Goal: Task Accomplishment & Management: Use online tool/utility

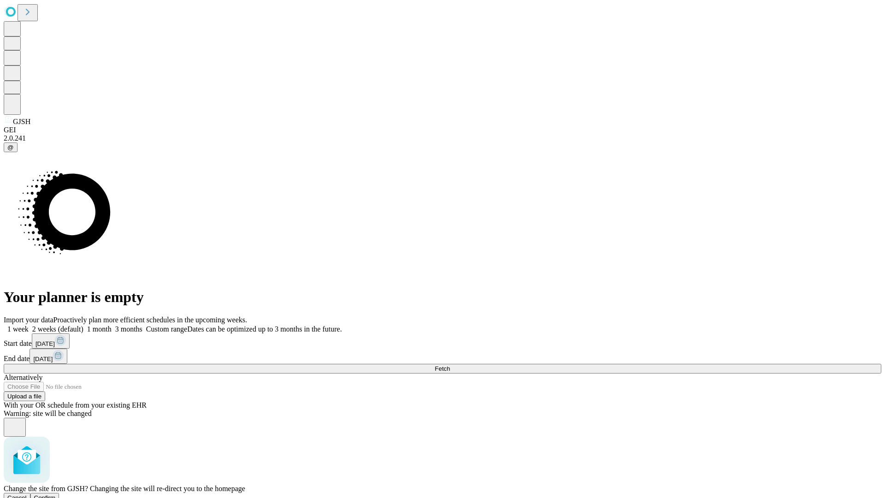
click at [56, 494] on span "Confirm" at bounding box center [45, 497] width 22 height 7
click at [29, 325] on label "1 week" at bounding box center [16, 329] width 25 height 8
click at [450, 365] on span "Fetch" at bounding box center [442, 368] width 15 height 7
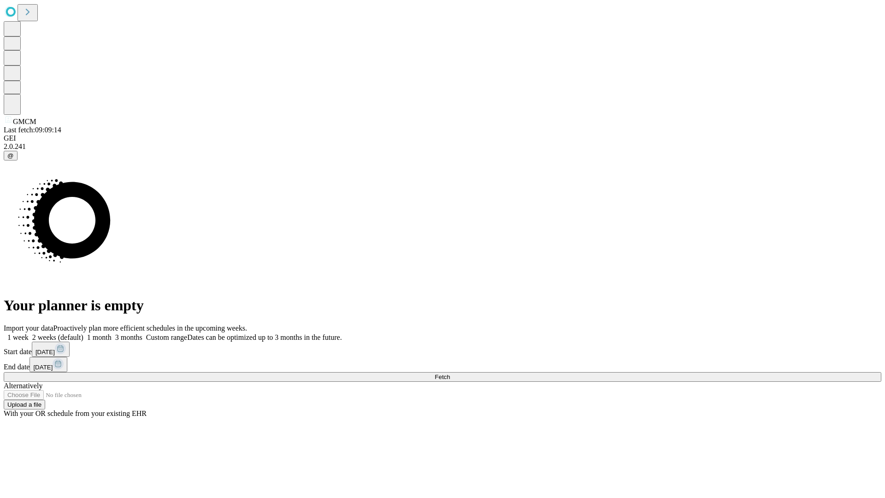
click at [29, 333] on label "1 week" at bounding box center [16, 337] width 25 height 8
click at [450, 373] on span "Fetch" at bounding box center [442, 376] width 15 height 7
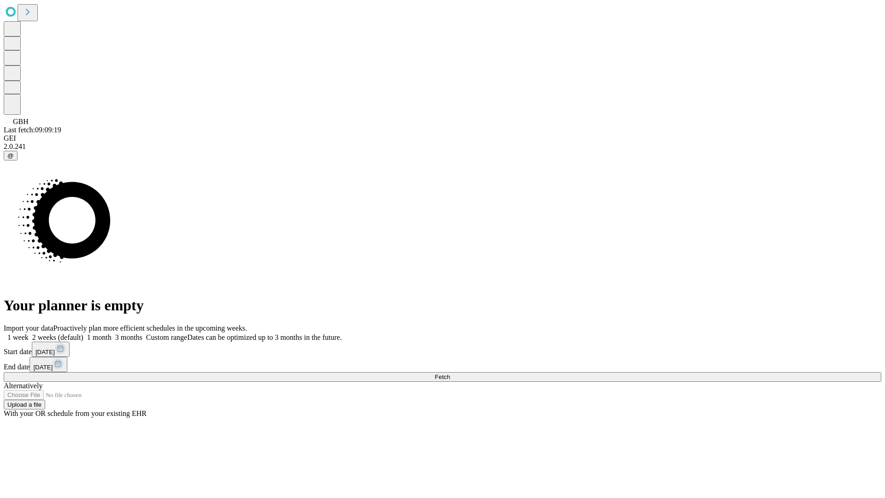
click at [29, 333] on label "1 week" at bounding box center [16, 337] width 25 height 8
click at [450, 373] on span "Fetch" at bounding box center [442, 376] width 15 height 7
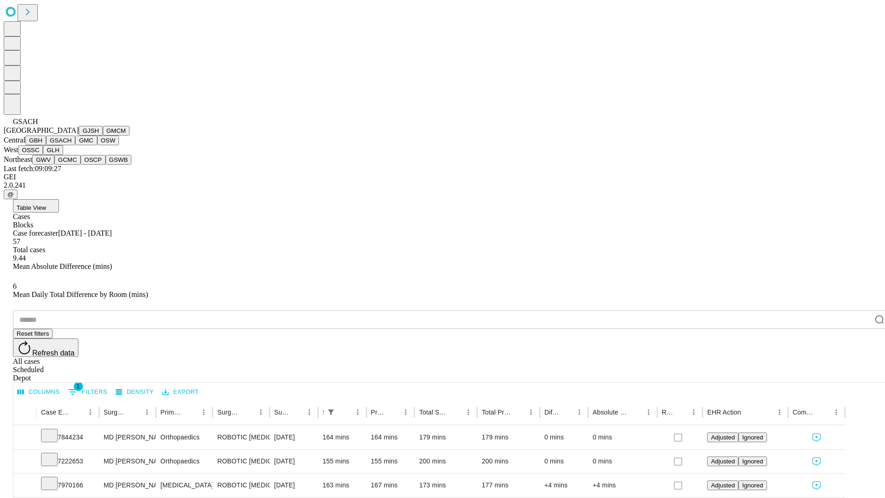
click at [75, 145] on button "GMC" at bounding box center [86, 140] width 22 height 10
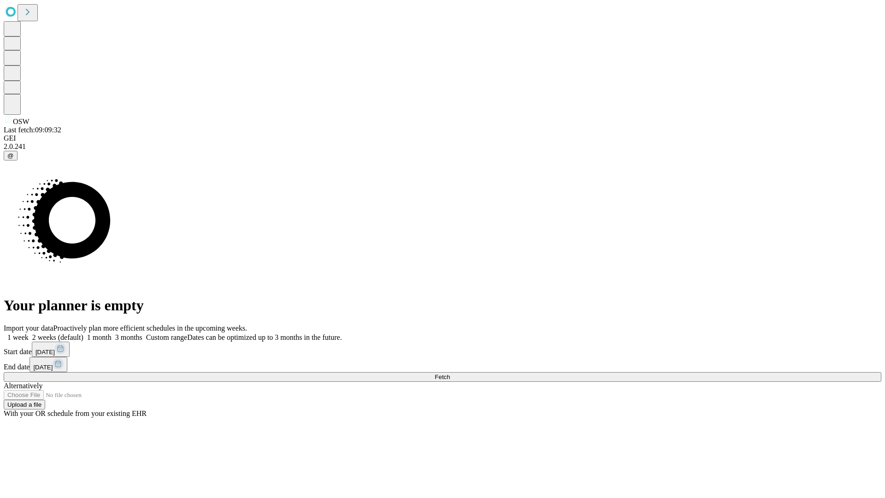
click at [29, 333] on label "1 week" at bounding box center [16, 337] width 25 height 8
click at [450, 373] on span "Fetch" at bounding box center [442, 376] width 15 height 7
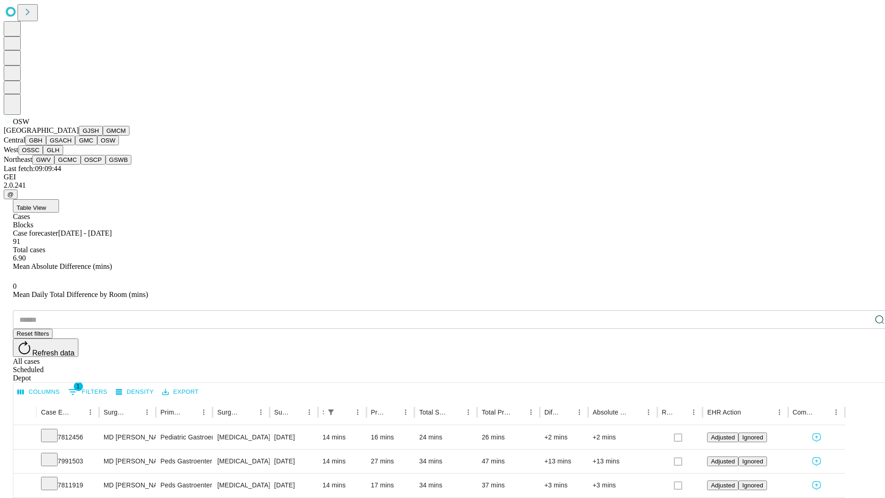
click at [43, 155] on button "OSSC" at bounding box center [30, 150] width 25 height 10
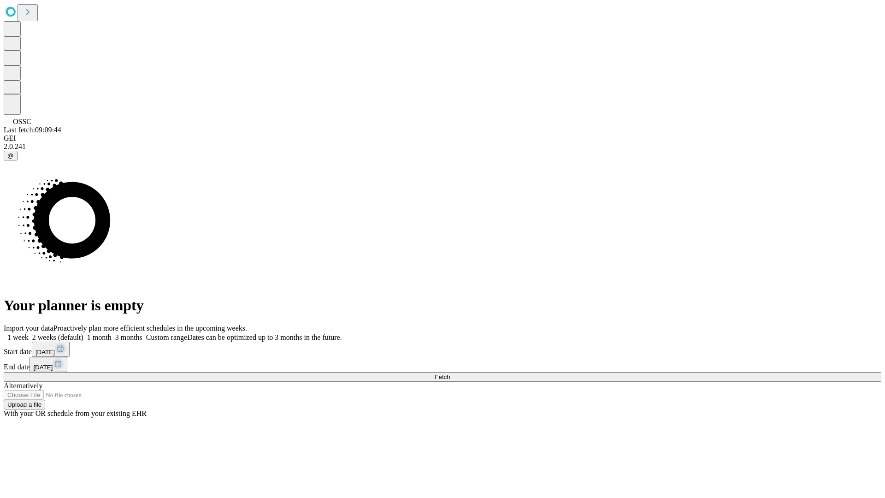
click at [29, 333] on label "1 week" at bounding box center [16, 337] width 25 height 8
click at [450, 373] on span "Fetch" at bounding box center [442, 376] width 15 height 7
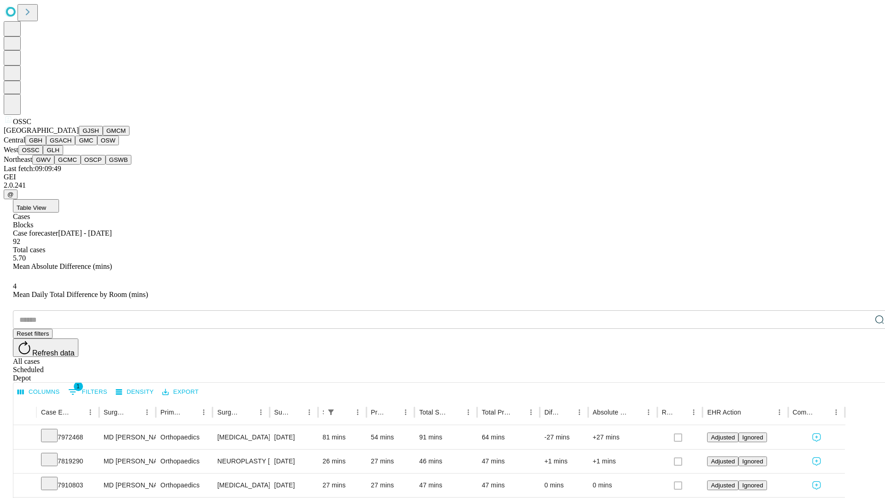
click at [63, 155] on button "GLH" at bounding box center [53, 150] width 20 height 10
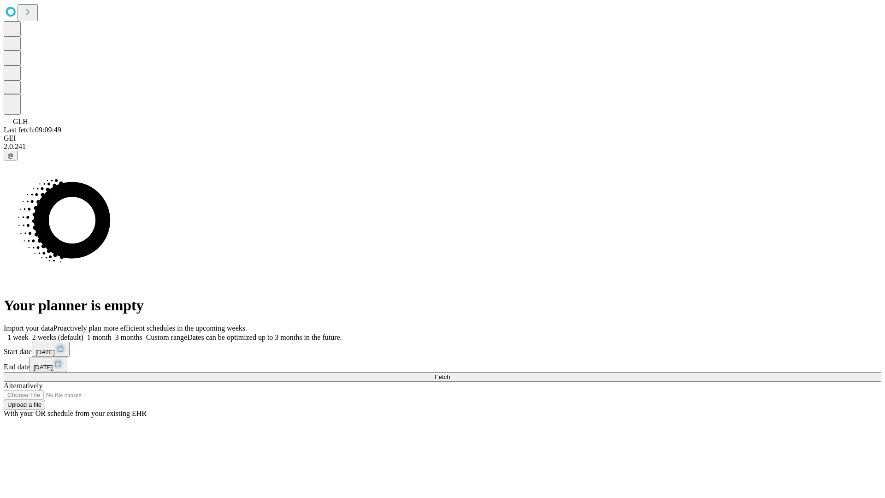
click at [450, 373] on span "Fetch" at bounding box center [442, 376] width 15 height 7
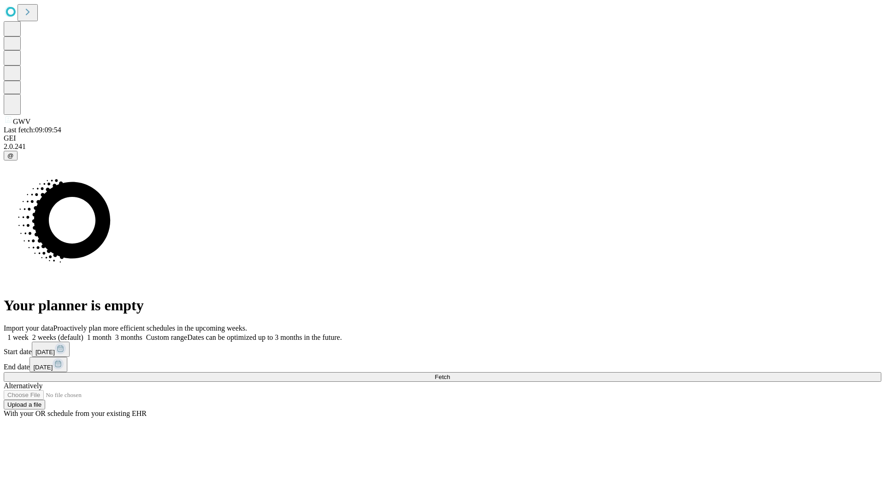
click at [29, 333] on label "1 week" at bounding box center [16, 337] width 25 height 8
click at [450, 373] on span "Fetch" at bounding box center [442, 376] width 15 height 7
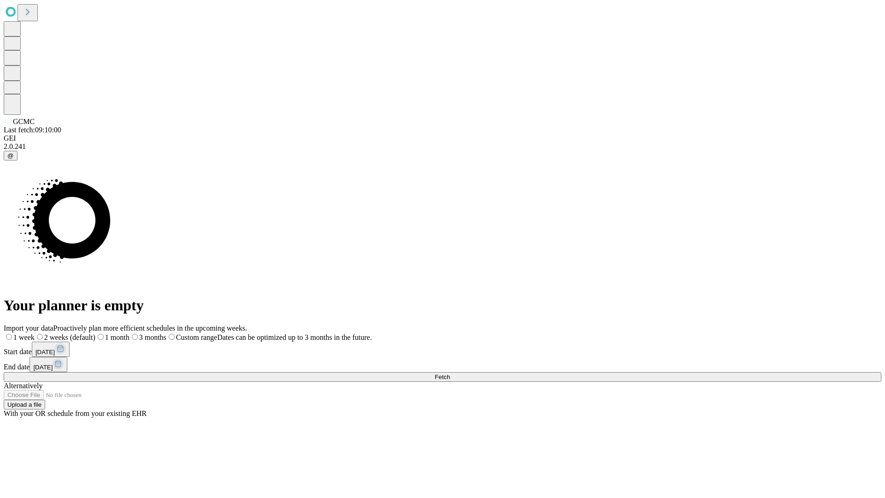
click at [450, 373] on span "Fetch" at bounding box center [442, 376] width 15 height 7
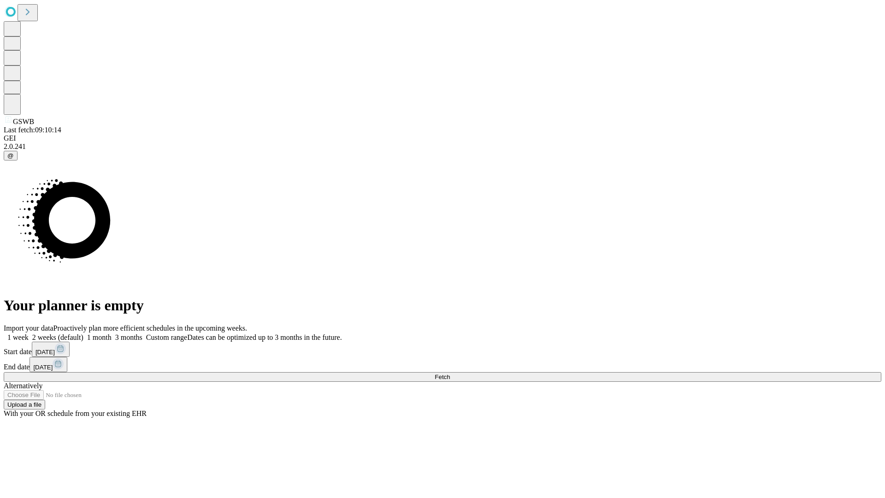
click at [29, 333] on label "1 week" at bounding box center [16, 337] width 25 height 8
click at [450, 373] on span "Fetch" at bounding box center [442, 376] width 15 height 7
